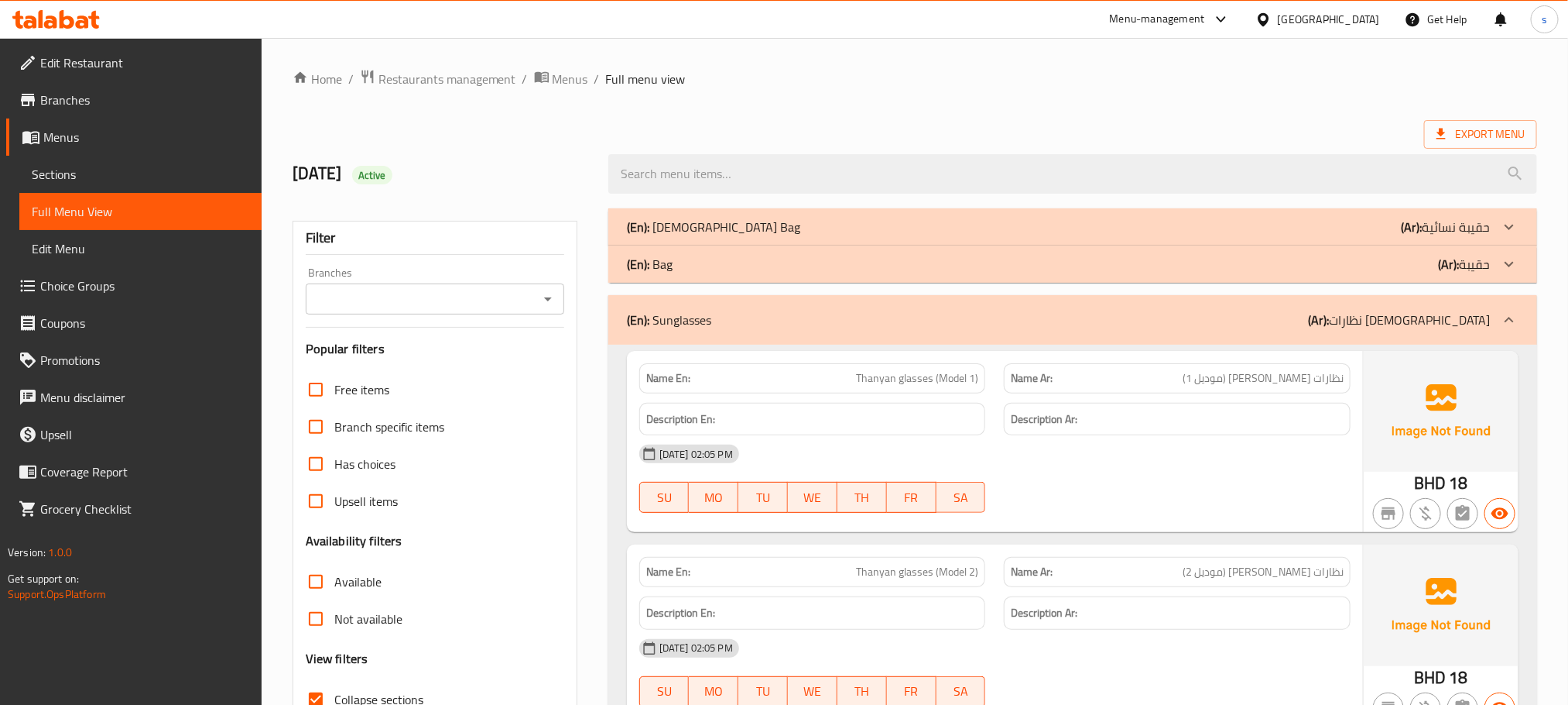
click at [664, 236] on p "(En): Bag" at bounding box center [714, 227] width 175 height 18
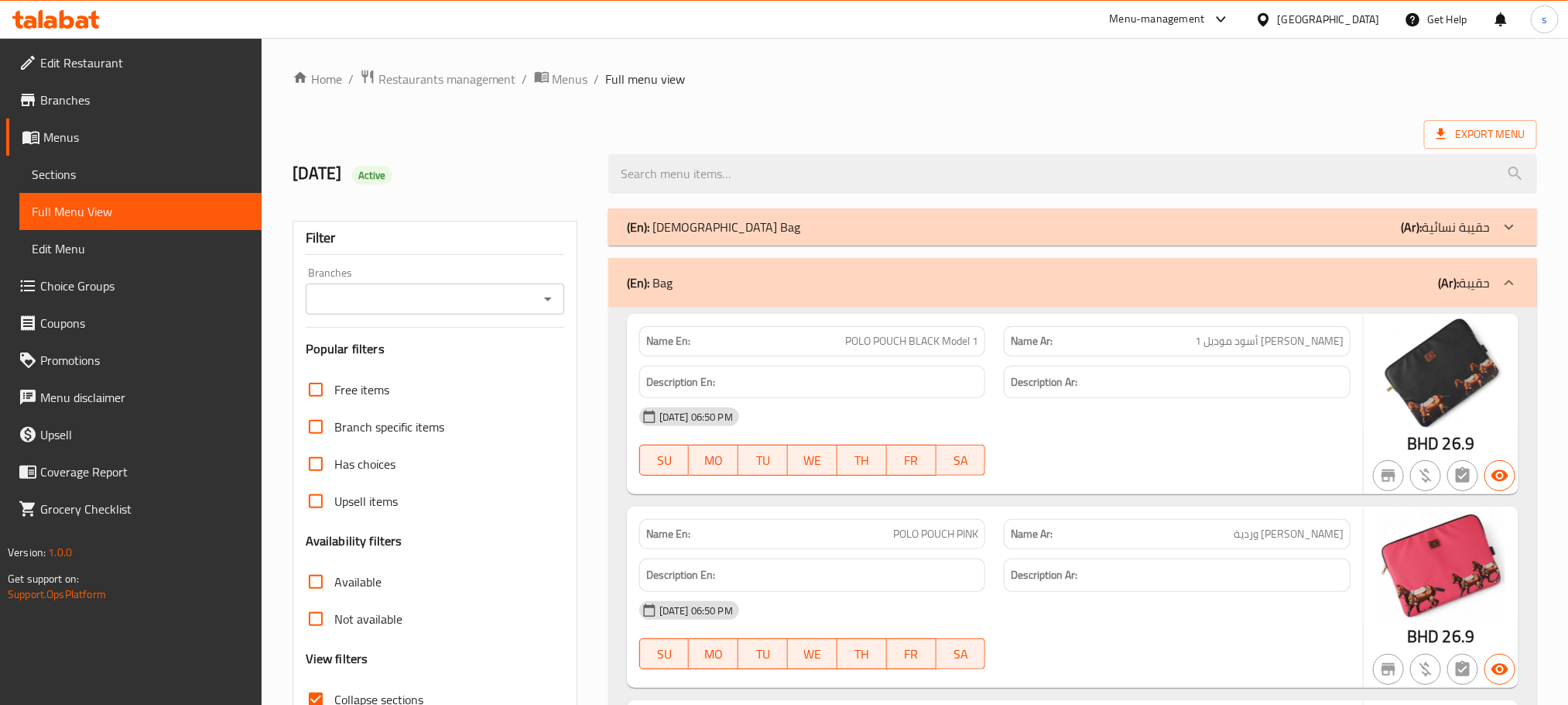
click at [696, 228] on p "(En): Ladies Bag" at bounding box center [714, 227] width 175 height 18
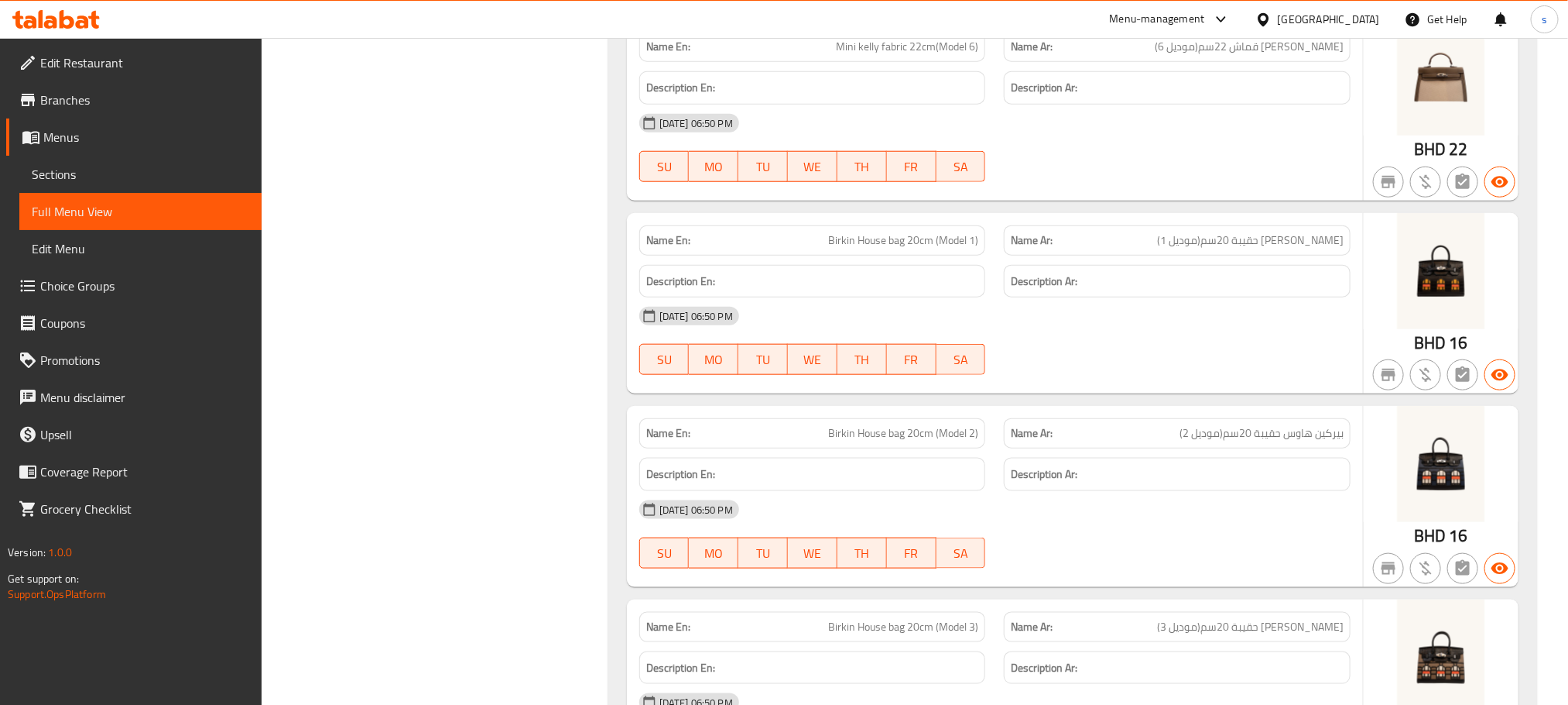
scroll to position [7086, 0]
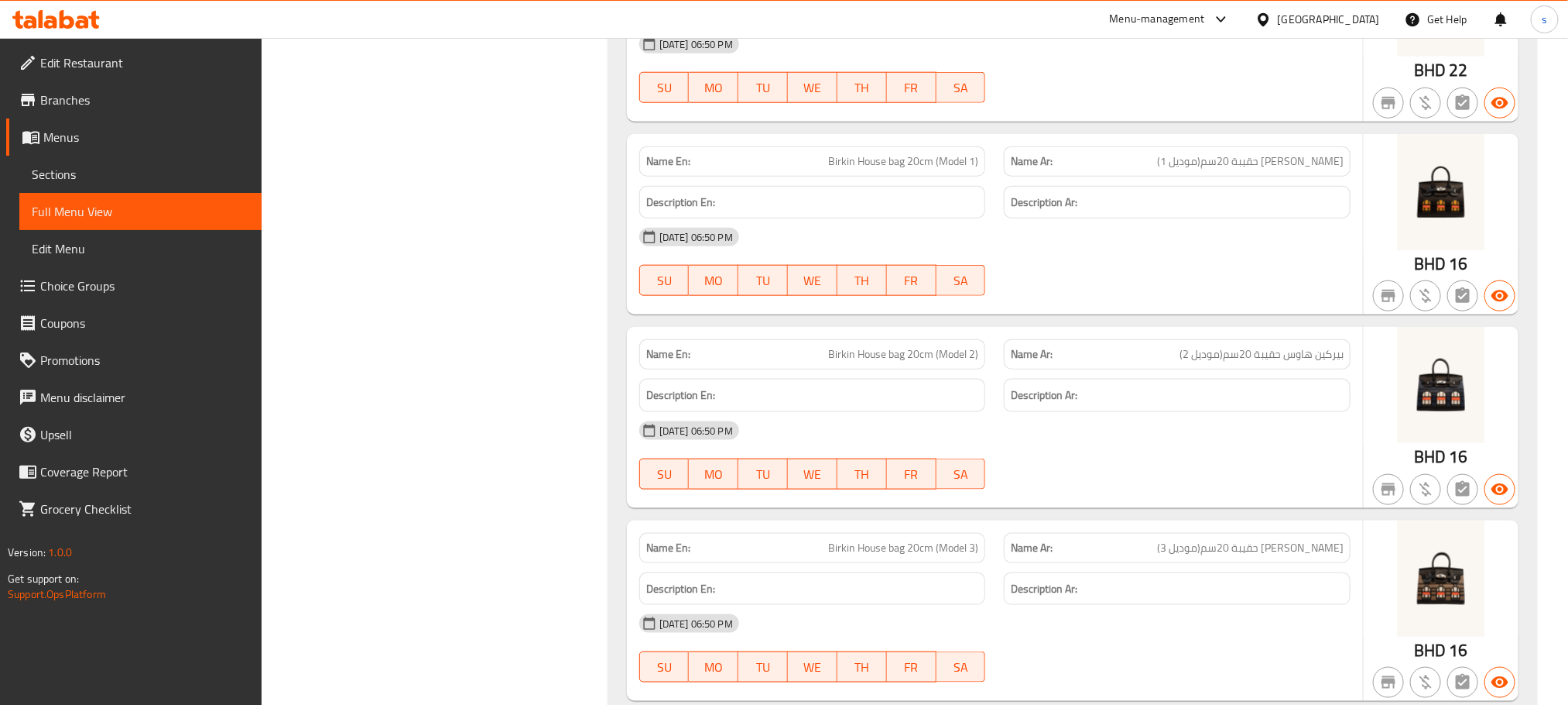
click at [1354, 17] on div "[GEOGRAPHIC_DATA]" at bounding box center [1328, 19] width 102 height 17
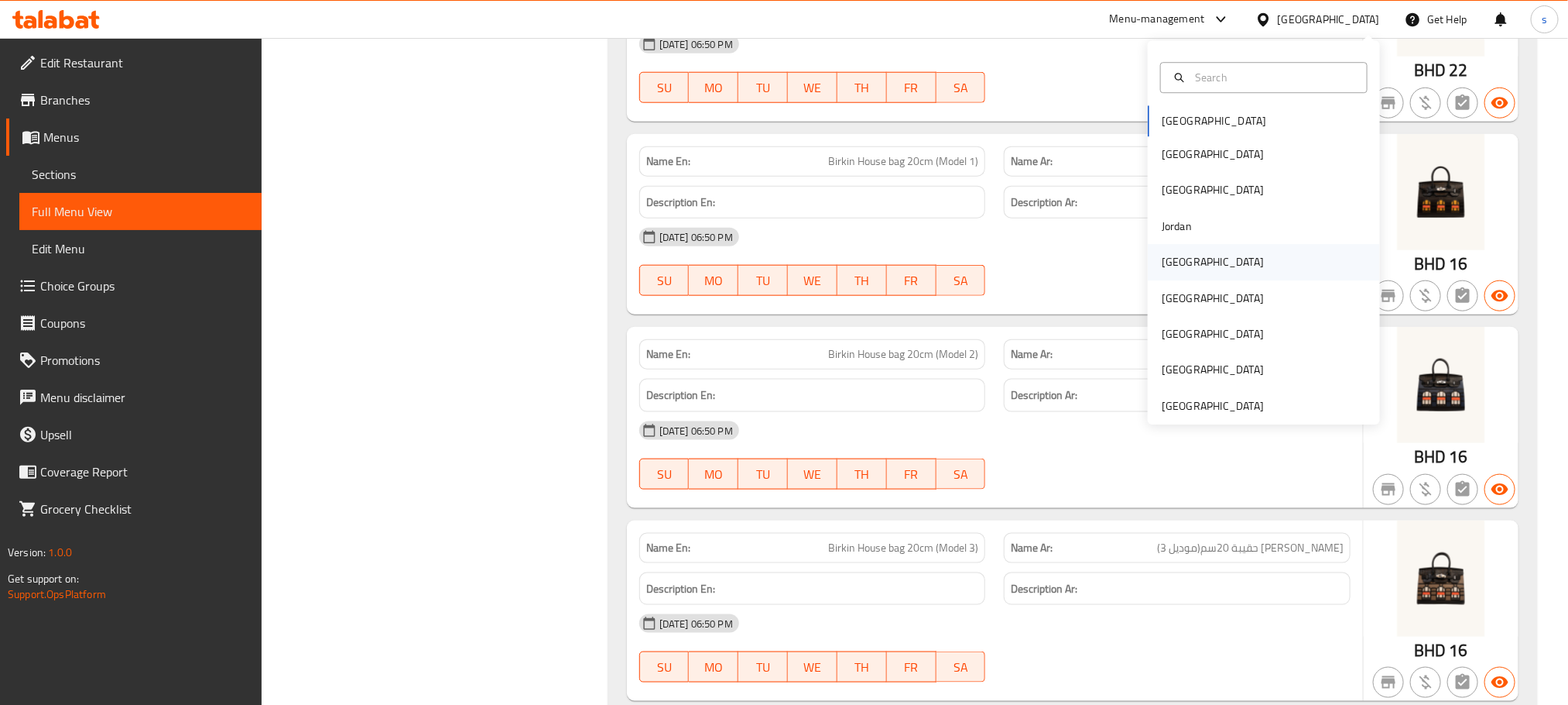
click at [1168, 251] on div "[GEOGRAPHIC_DATA]" at bounding box center [1213, 262] width 127 height 36
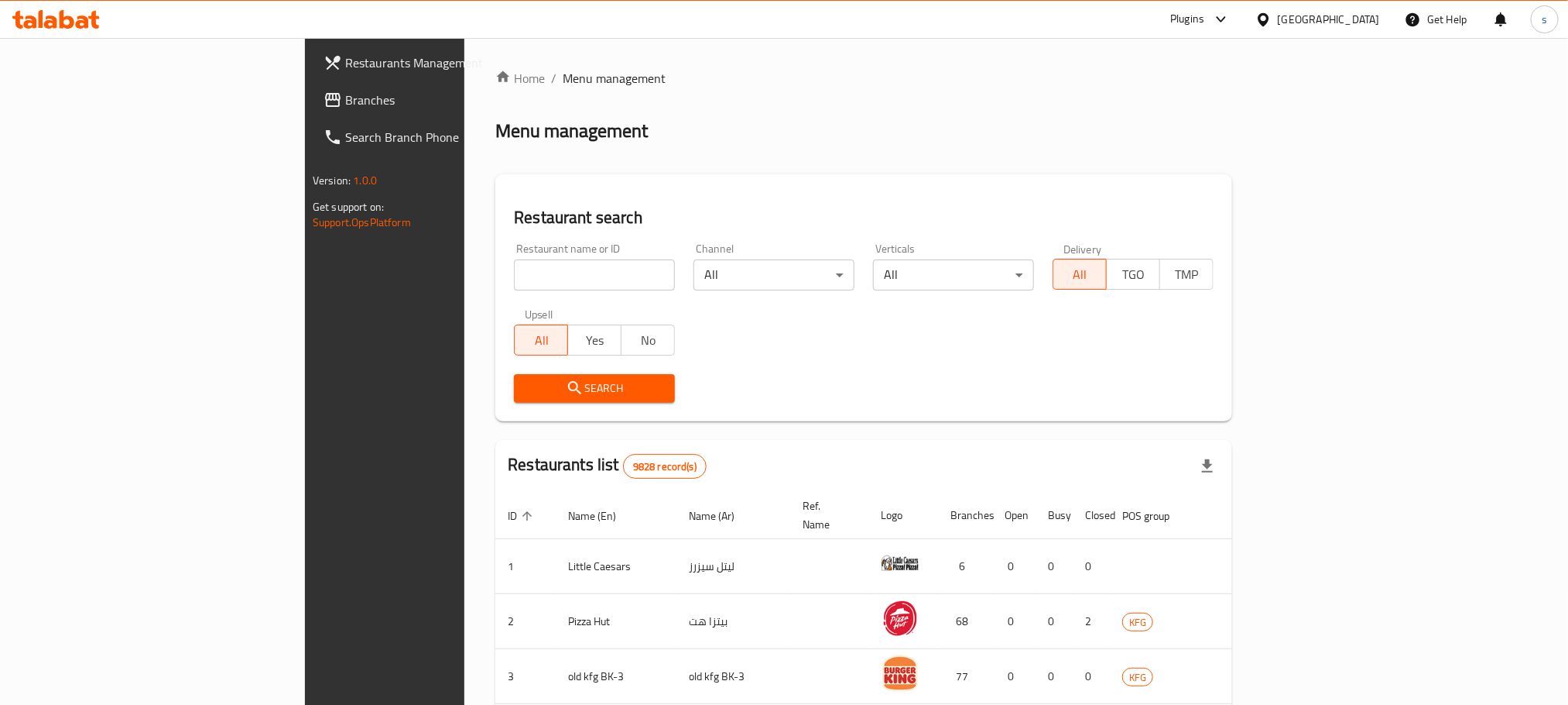
click at [345, 96] on span "Branches" at bounding box center [449, 100] width 209 height 18
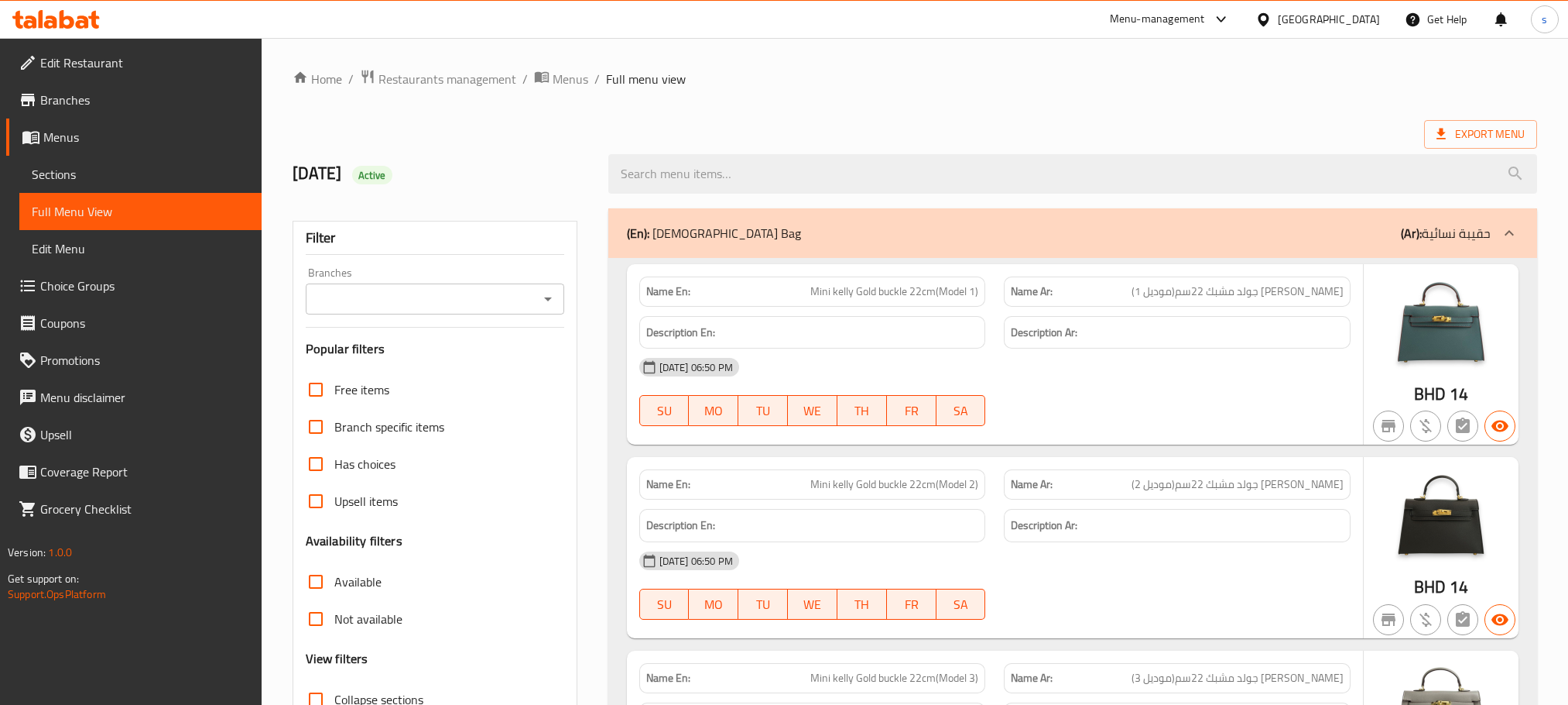
scroll to position [12009, 0]
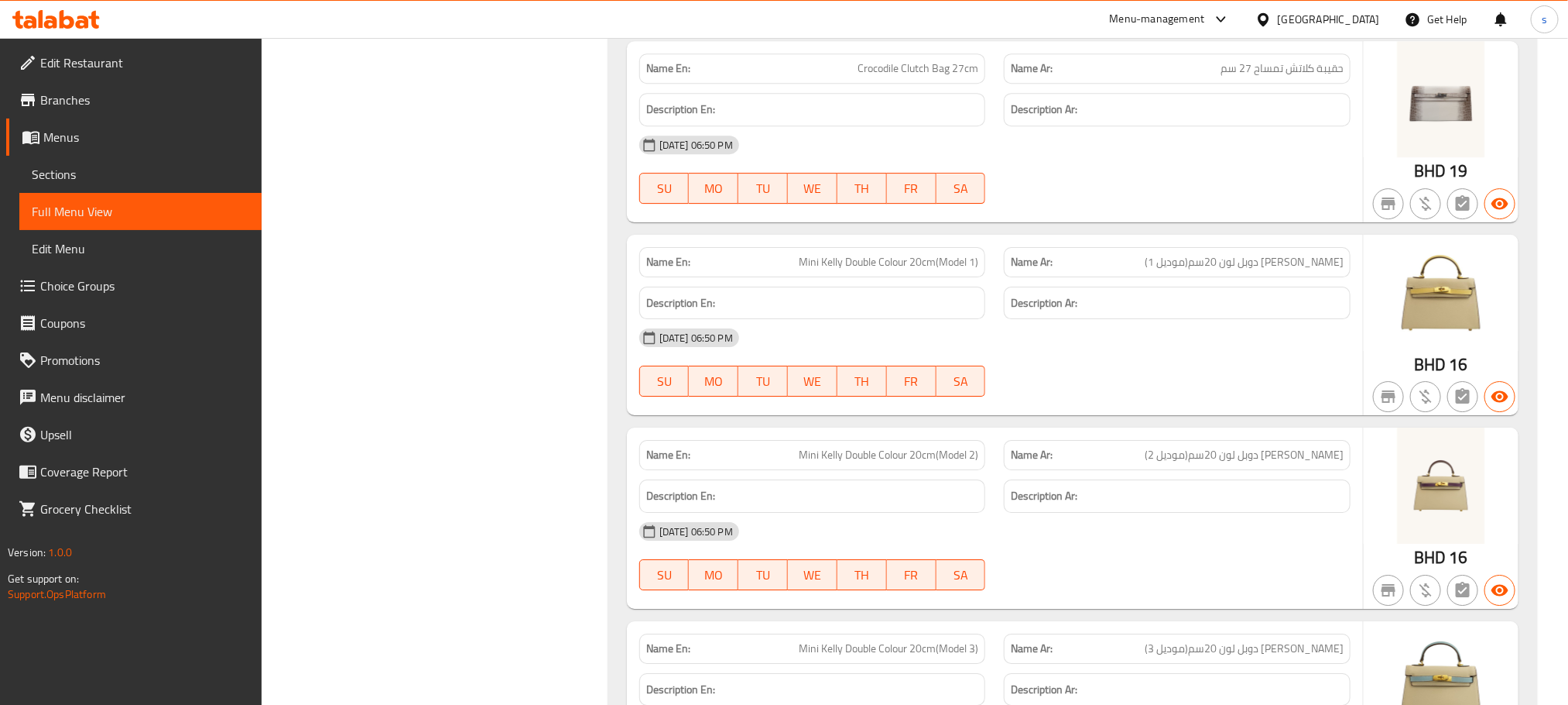
click at [1278, 18] on div at bounding box center [1267, 19] width 22 height 17
